Goal: Task Accomplishment & Management: Use online tool/utility

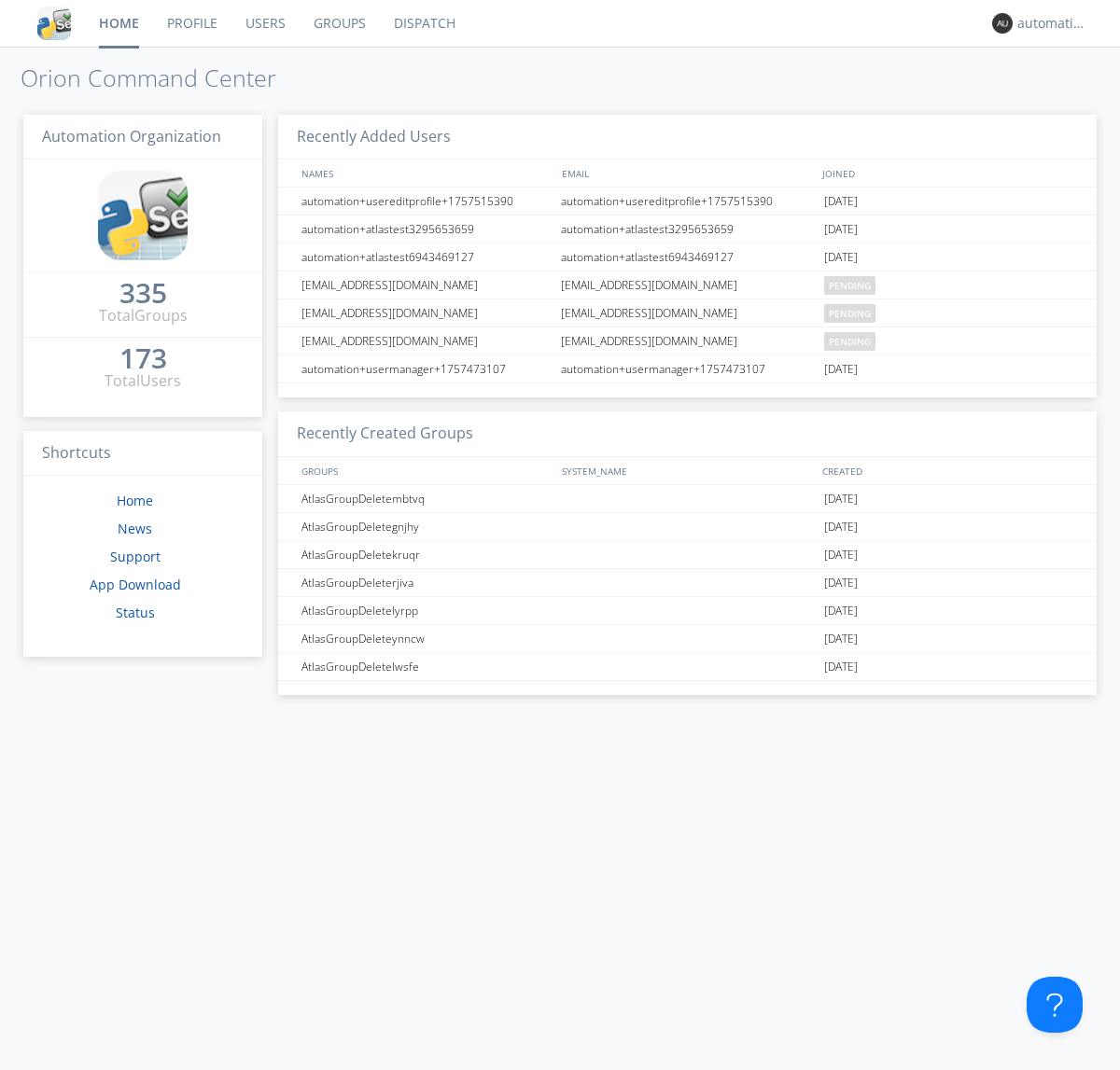
click at [422, 24] on link "Dispatch" at bounding box center [424, 23] width 89 height 46
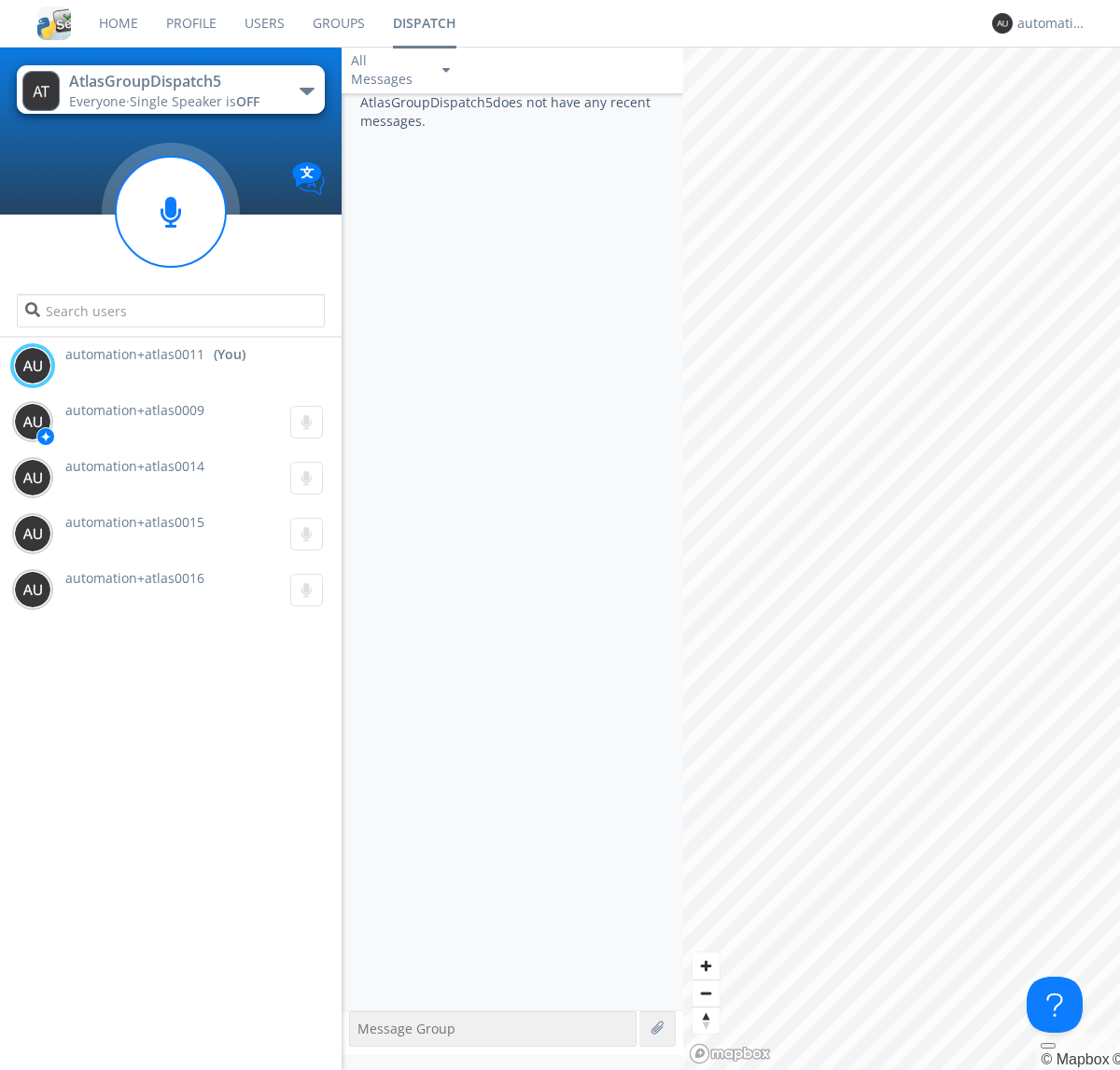
click at [307, 90] on div "button" at bounding box center [307, 91] width 15 height 8
click at [0, 0] on span "AtlasGroupDispatch6" at bounding box center [0, 0] width 0 height 0
click at [307, 90] on div "button" at bounding box center [307, 91] width 15 height 8
click at [0, 0] on span "AtlasGroupDispatch5" at bounding box center [0, 0] width 0 height 0
click at [1047, 24] on div "automation+atlas0011" at bounding box center [1051, 23] width 70 height 19
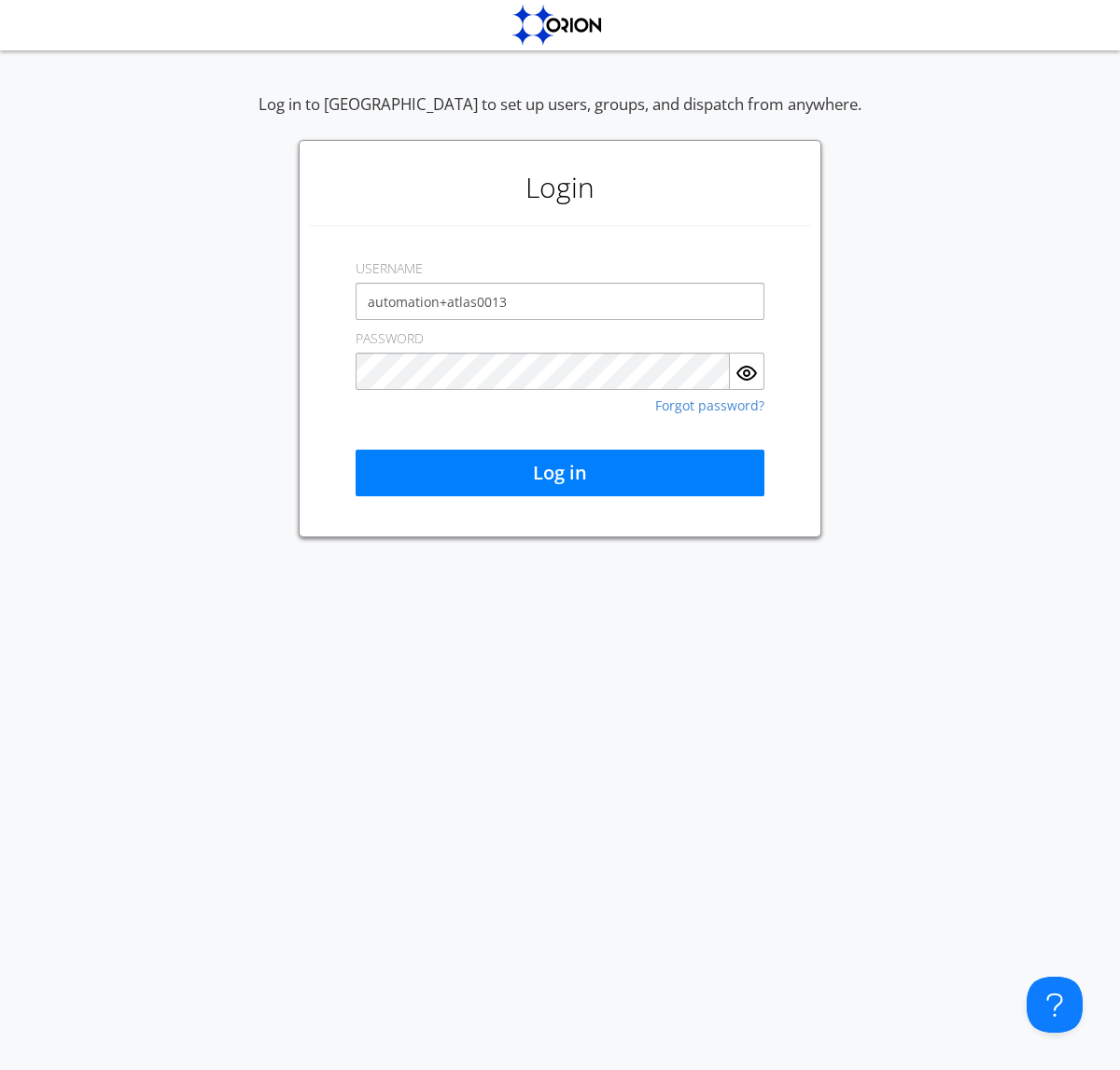
type input "automation+atlas0013"
click at [560, 474] on button "Log in" at bounding box center [560, 473] width 409 height 46
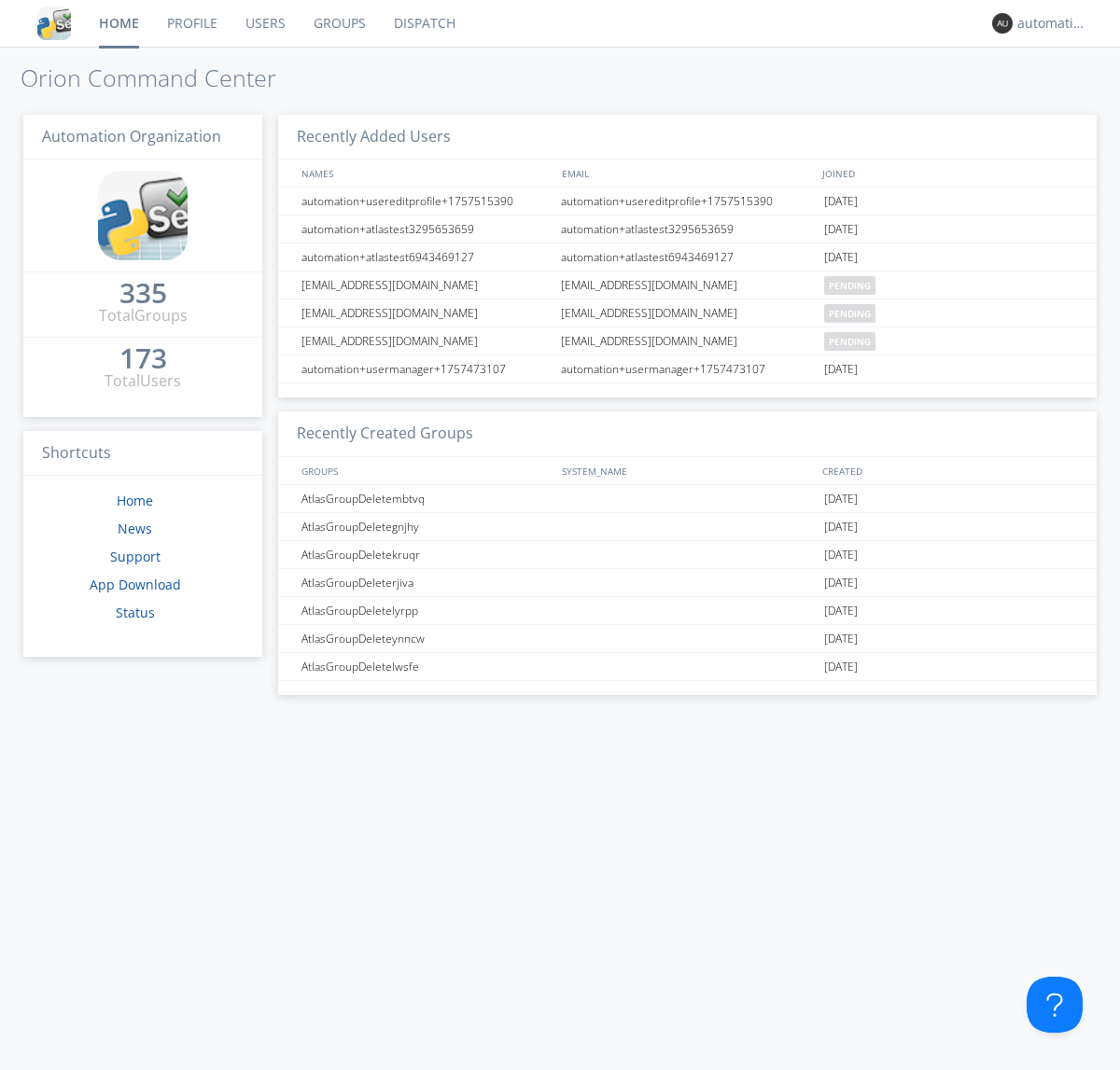
click at [422, 24] on link "Dispatch" at bounding box center [424, 23] width 89 height 46
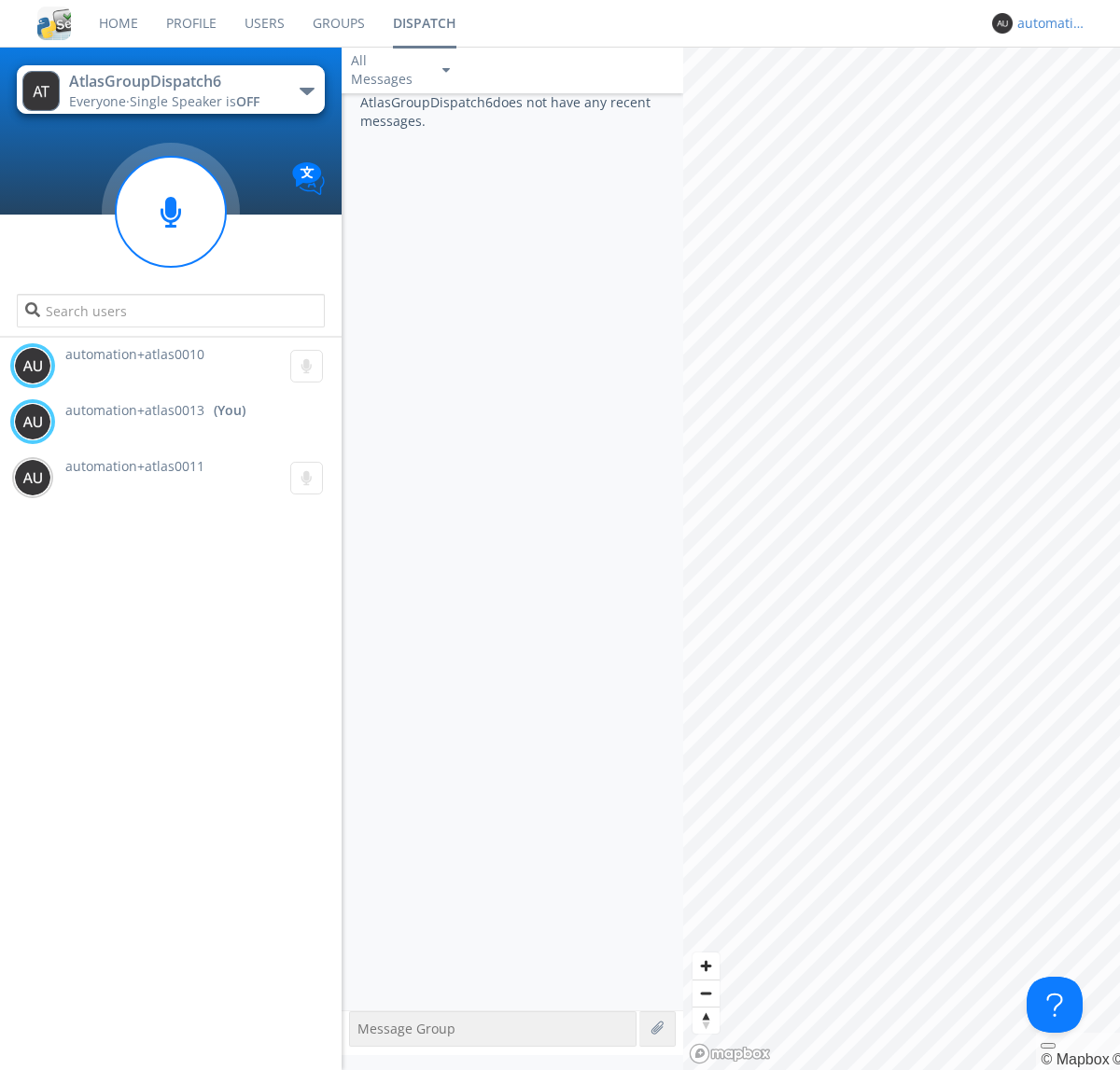
click at [1047, 24] on div "automation+atlas0013" at bounding box center [1051, 23] width 70 height 19
